Goal: Task Accomplishment & Management: Complete application form

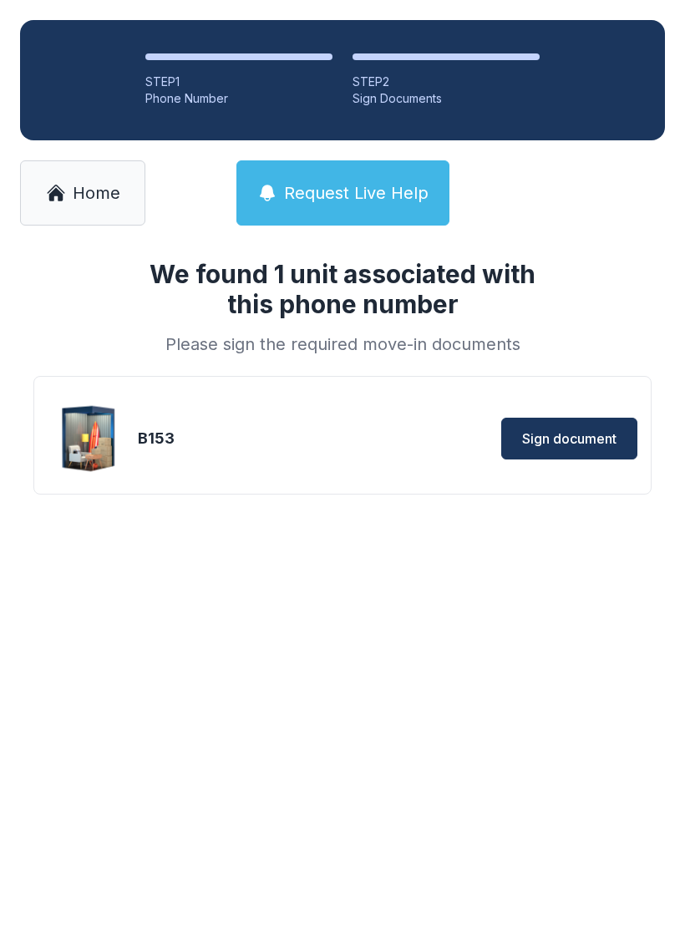
click at [91, 192] on span "Home" at bounding box center [97, 192] width 48 height 23
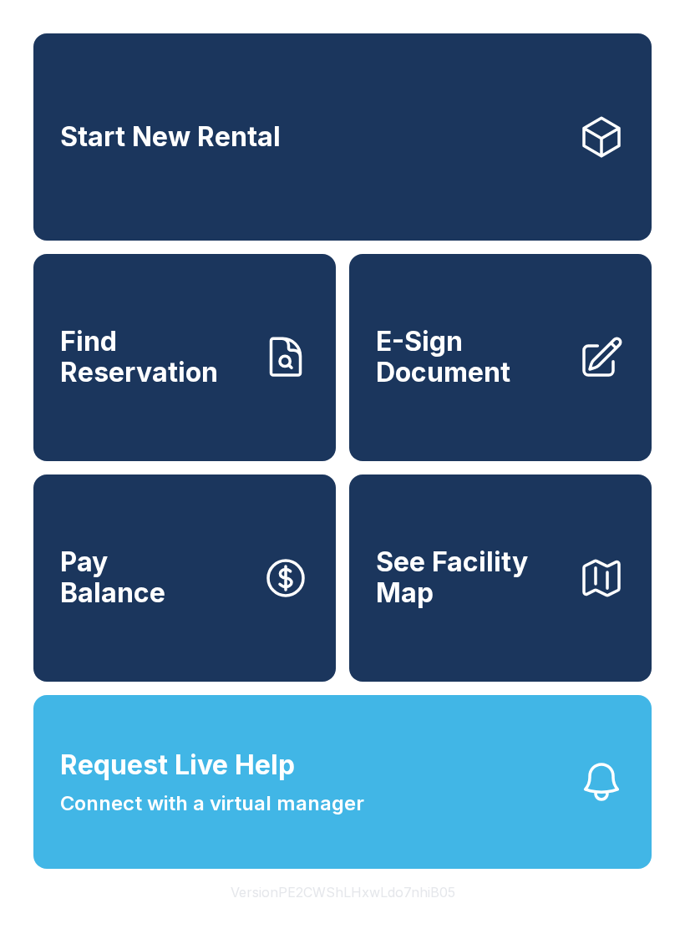
click at [592, 410] on link "E-Sign Document" at bounding box center [500, 357] width 302 height 207
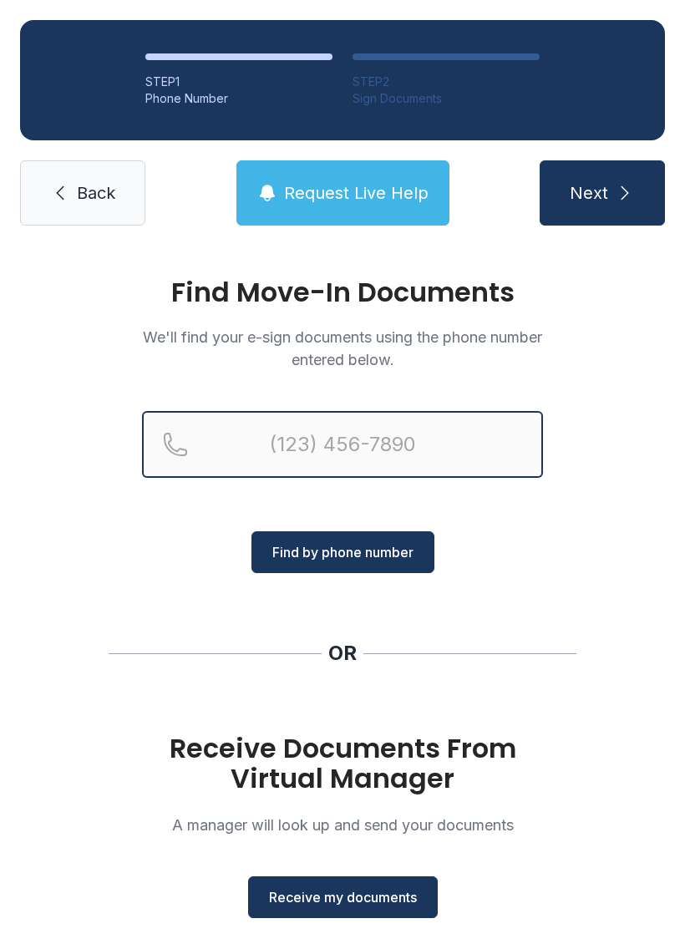
click at [351, 457] on input "Reservation phone number" at bounding box center [342, 444] width 401 height 67
type input "[PHONE_NUMBER]"
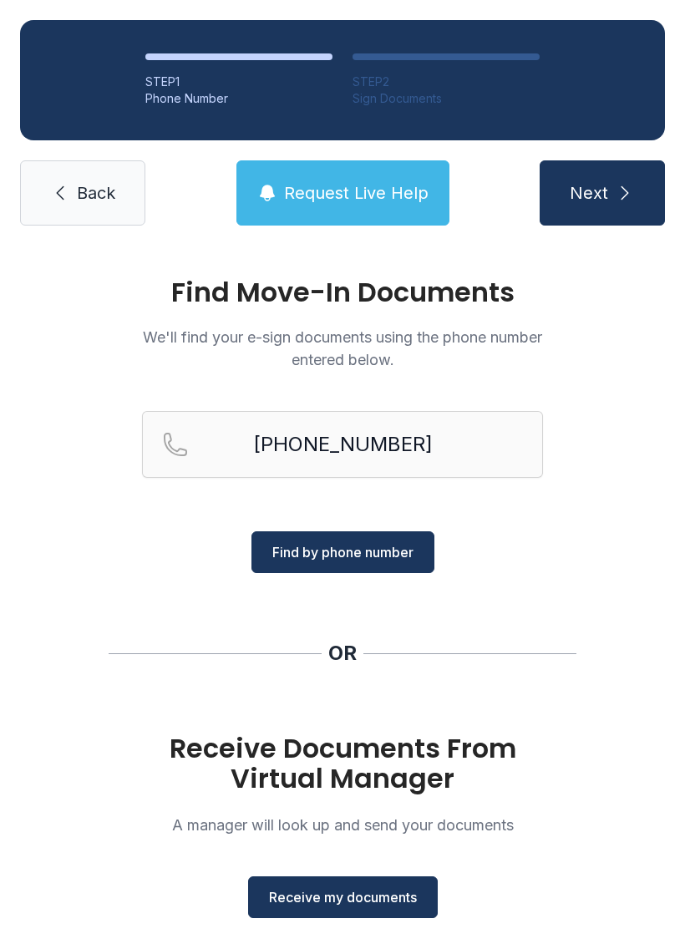
click at [331, 558] on span "Find by phone number" at bounding box center [342, 552] width 141 height 20
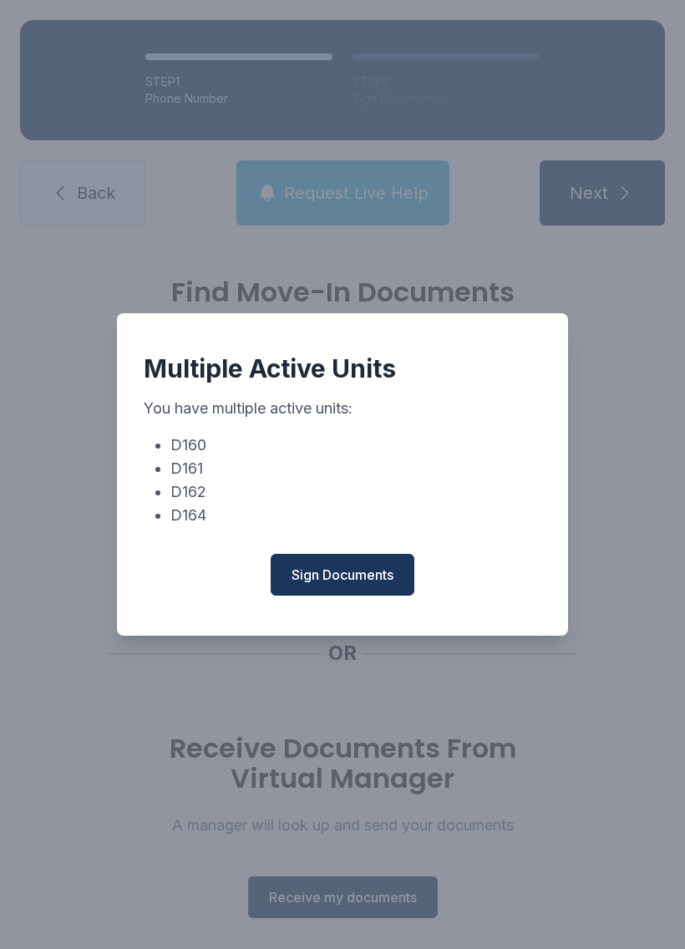
click at [334, 585] on span "Sign Documents" at bounding box center [343, 575] width 102 height 20
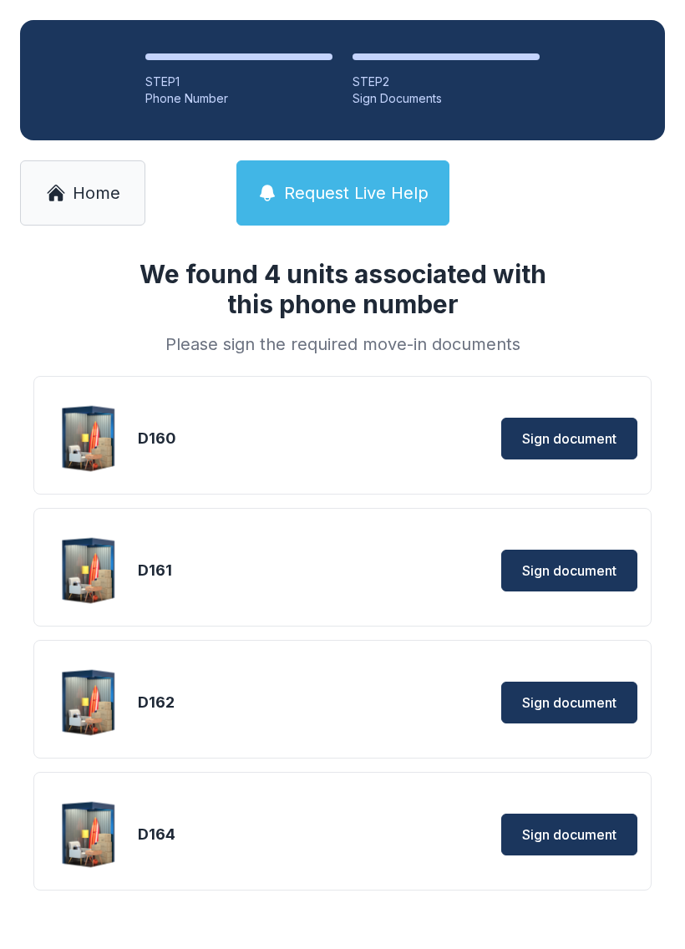
click at [566, 844] on span "Sign document" at bounding box center [569, 835] width 94 height 20
